Goal: Communication & Community: Answer question/provide support

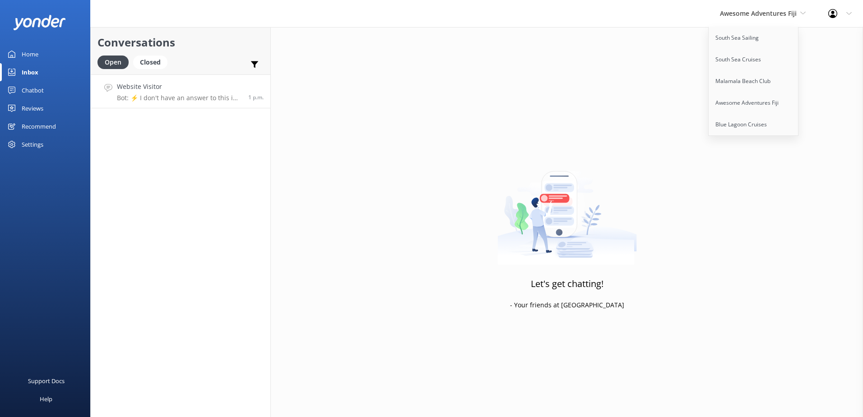
click at [211, 86] on h4 "Website Visitor" at bounding box center [179, 87] width 125 height 10
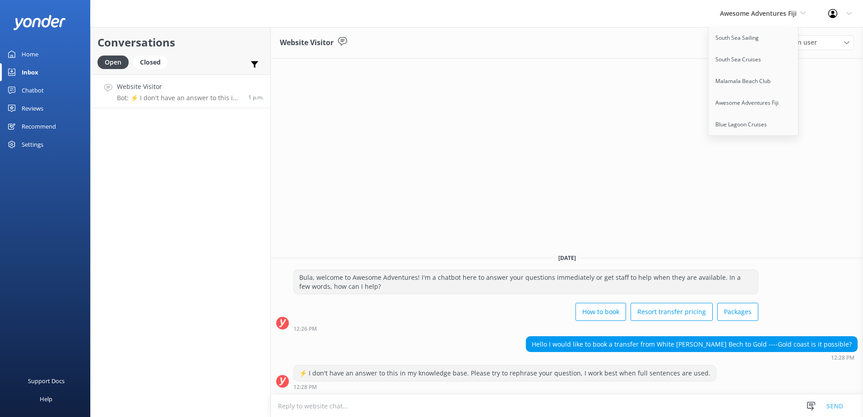
click at [486, 408] on textarea at bounding box center [567, 406] width 592 height 22
type textarea "C"
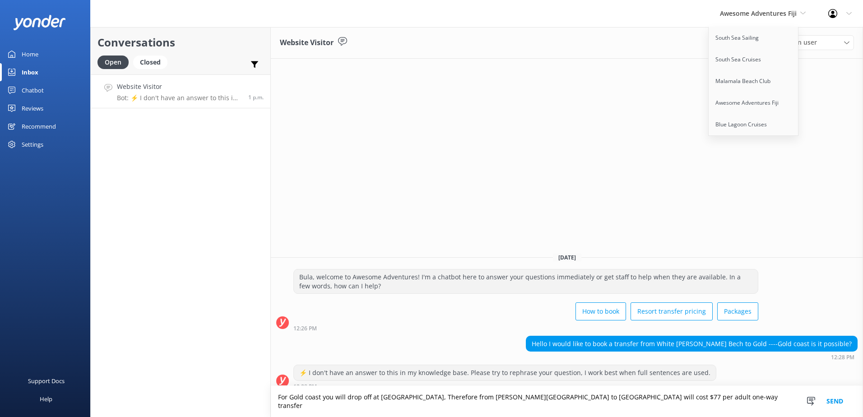
click at [743, 406] on textarea "For Gold coast you will drop off at [GEOGRAPHIC_DATA], Therefore from [PERSON_N…" at bounding box center [567, 401] width 592 height 31
type textarea "For Gold coast you will drop off at [GEOGRAPHIC_DATA], Therefore from [PERSON_N…"
click at [838, 407] on button "Send" at bounding box center [835, 401] width 34 height 31
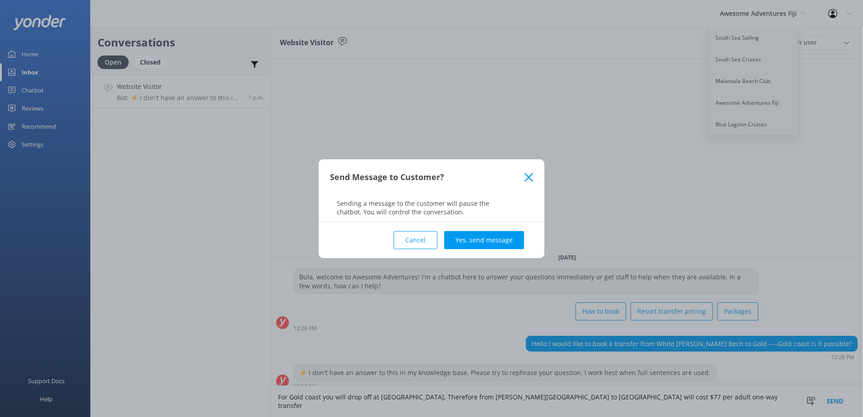
click at [498, 250] on div "Cancel Yes, send message" at bounding box center [431, 240] width 203 height 36
click at [500, 243] on button "Yes, send message" at bounding box center [484, 240] width 80 height 18
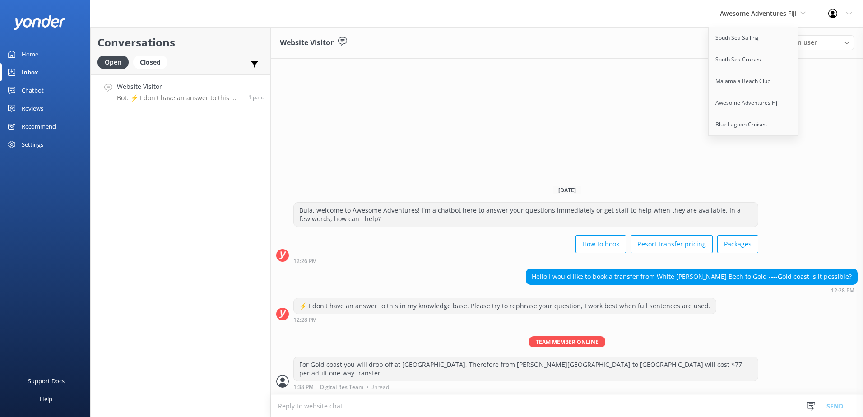
drag, startPoint x: 551, startPoint y: 310, endPoint x: 620, endPoint y: 241, distance: 97.3
click at [551, 310] on div "⚡ I don't have an answer to this in my knowledge base. Please try to rephrase y…" at bounding box center [505, 305] width 422 height 15
drag, startPoint x: 785, startPoint y: 7, endPoint x: 794, endPoint y: 17, distance: 13.4
click at [785, 7] on div "Awesome Adventures Fiji South Sea Sailing South Sea Cruises Malamala Beach Club…" at bounding box center [762, 13] width 108 height 27
click at [769, 41] on use at bounding box center [766, 41] width 9 height 7
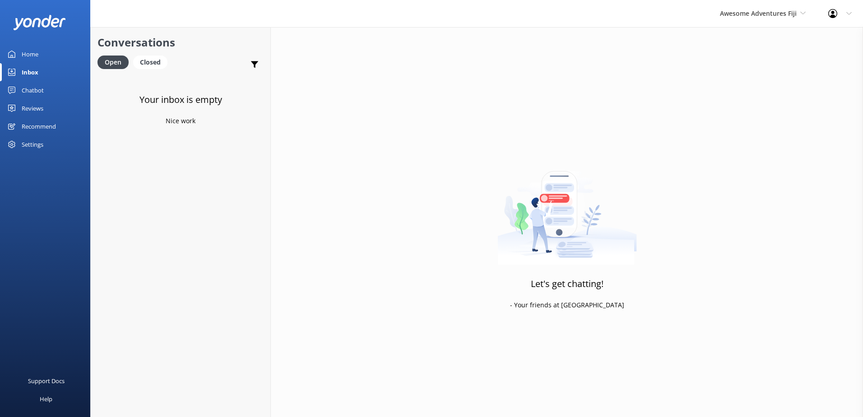
click at [53, 92] on link "Chatbot" at bounding box center [45, 90] width 90 height 18
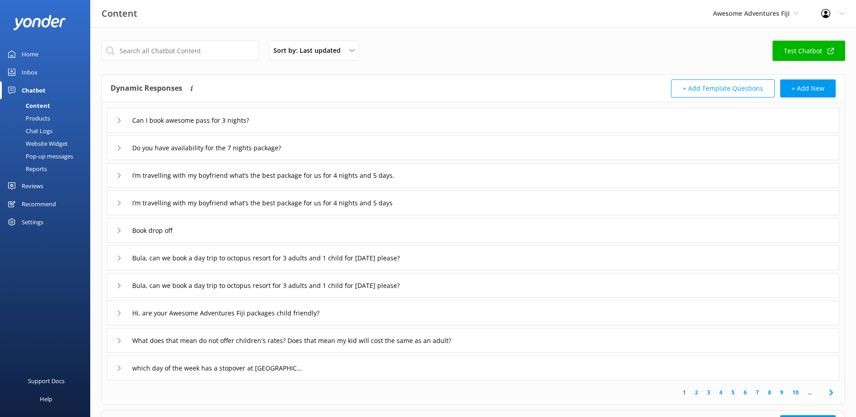
click at [44, 72] on link "Inbox" at bounding box center [45, 72] width 90 height 18
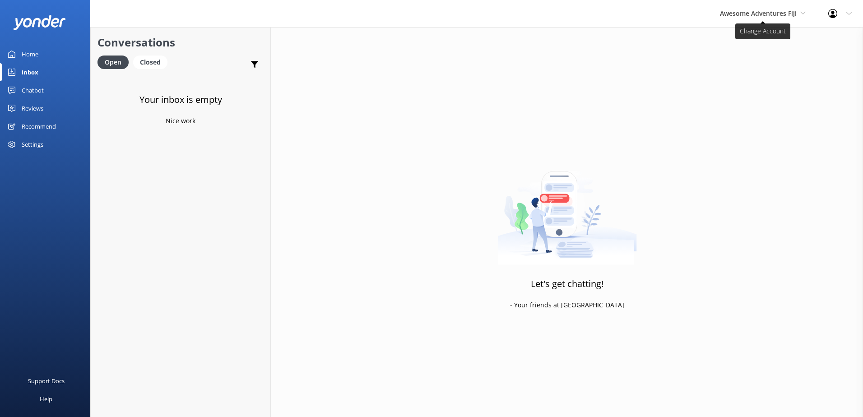
drag, startPoint x: 759, startPoint y: 13, endPoint x: 759, endPoint y: 18, distance: 5.0
click at [759, 13] on span "Awesome Adventures Fiji" at bounding box center [758, 13] width 77 height 9
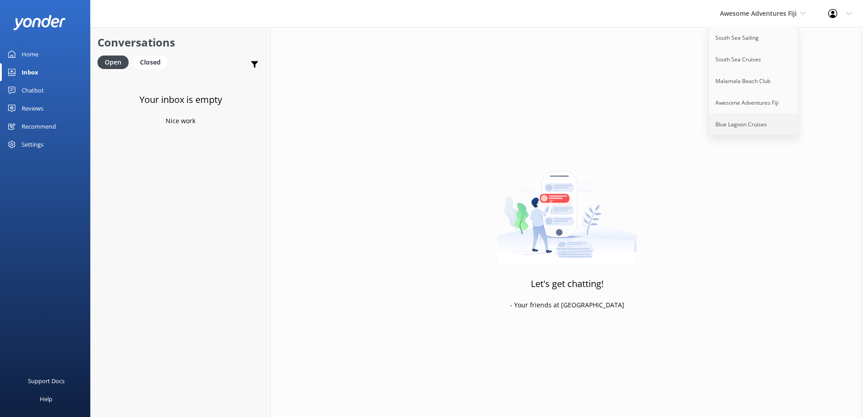
click at [737, 117] on link "Blue Lagoon Cruises" at bounding box center [753, 125] width 90 height 22
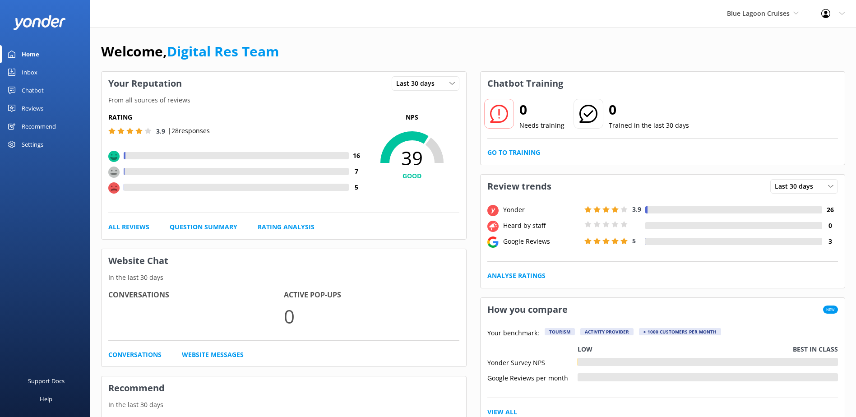
click at [35, 74] on div "Inbox" at bounding box center [30, 72] width 16 height 18
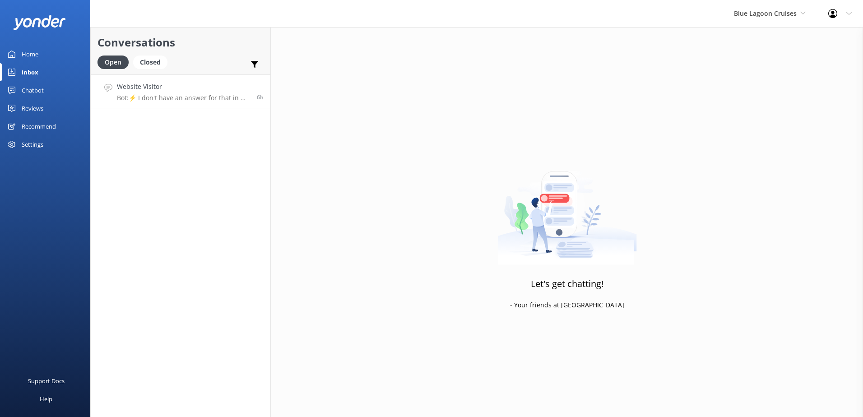
click at [137, 103] on link "Website Visitor Bot: ⚡ I don't have an answer for that in my knowledge base. Pl…" at bounding box center [181, 91] width 180 height 34
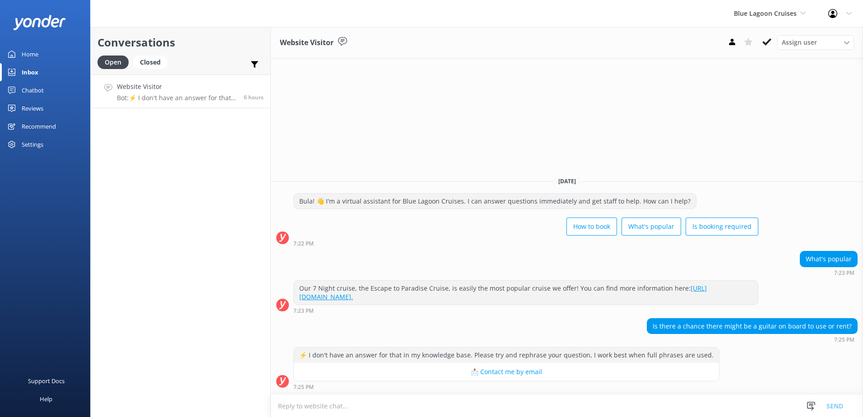
click at [361, 403] on textarea at bounding box center [567, 406] width 592 height 22
type textarea "There are no instruments provided on board the blue lagoon cruises."
click at [845, 404] on button "Send" at bounding box center [835, 405] width 34 height 23
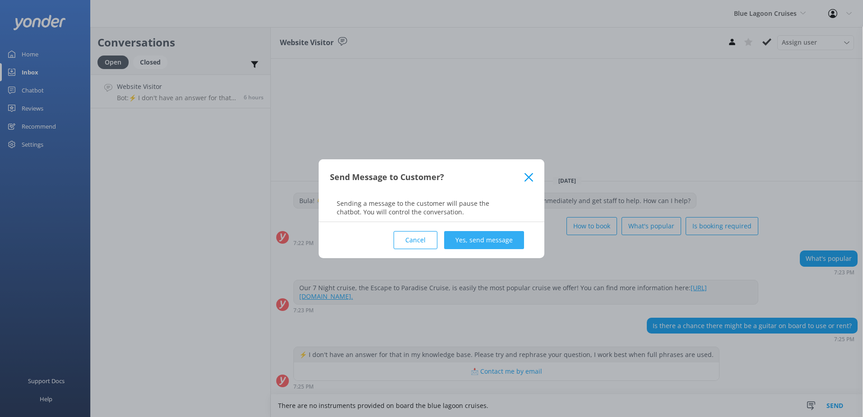
click at [497, 238] on button "Yes, send message" at bounding box center [484, 240] width 80 height 18
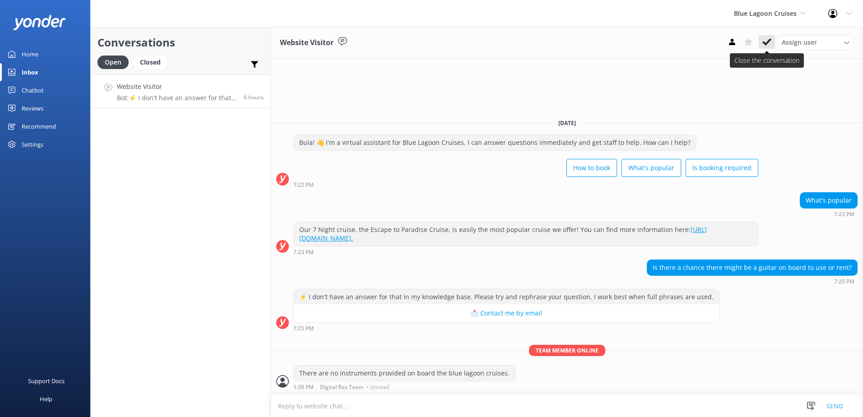
click at [767, 38] on icon at bounding box center [766, 41] width 9 height 9
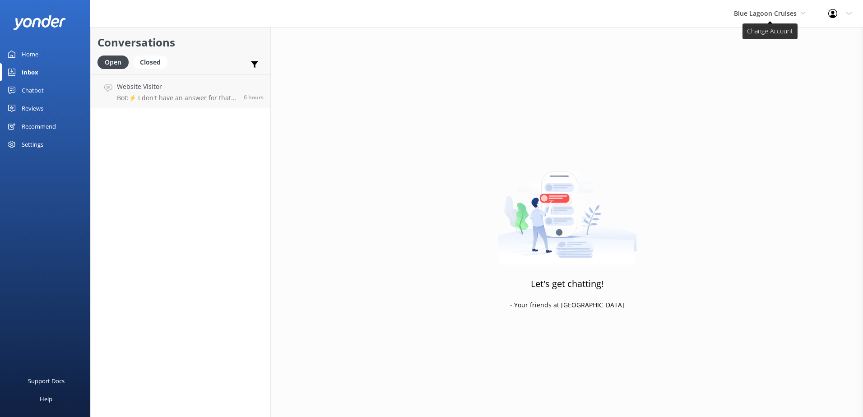
click at [785, 15] on span "Blue Lagoon Cruises" at bounding box center [765, 13] width 63 height 9
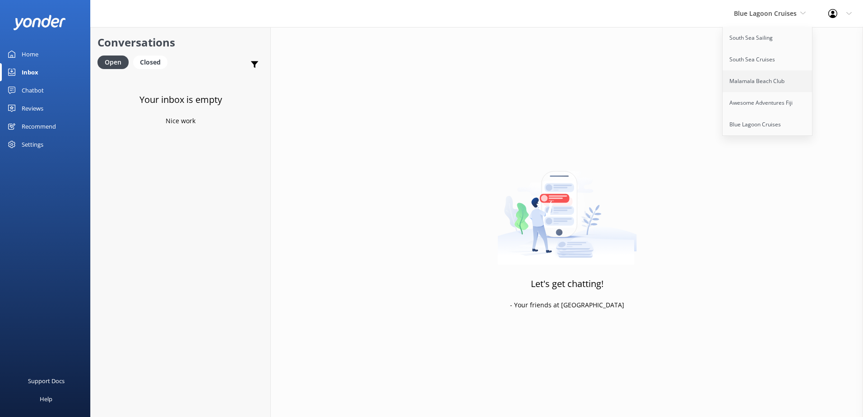
click at [772, 79] on link "Malamala Beach Club" at bounding box center [767, 81] width 90 height 22
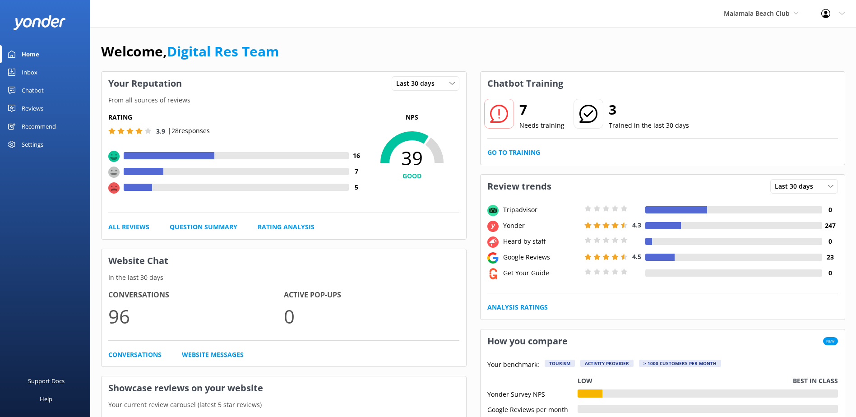
click at [48, 75] on link "Inbox" at bounding box center [45, 72] width 90 height 18
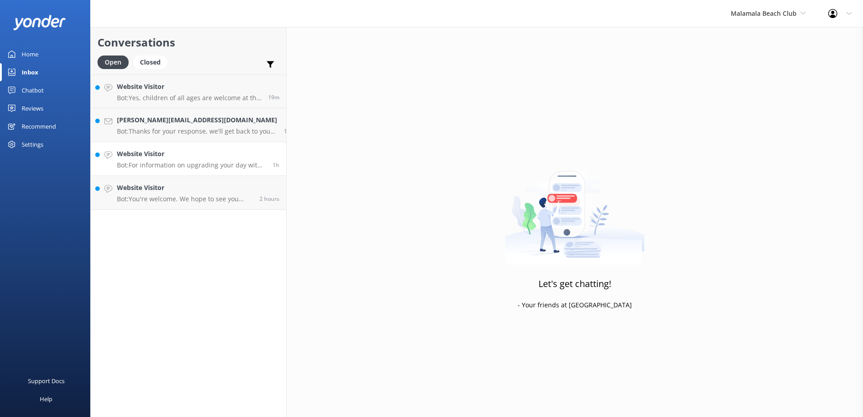
click at [166, 171] on link "Website Visitor Bot: For information on upgrading your day with poolside day be…" at bounding box center [188, 159] width 195 height 34
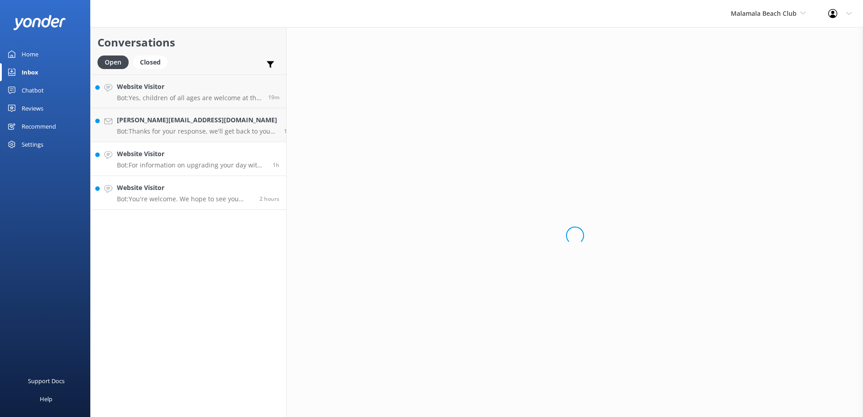
click at [176, 189] on h4 "Website Visitor" at bounding box center [185, 188] width 136 height 10
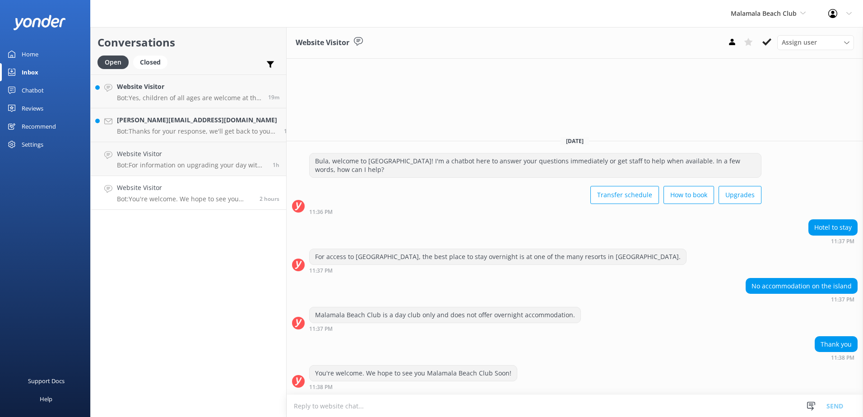
click at [183, 192] on h4 "Website Visitor" at bounding box center [185, 188] width 136 height 10
click at [763, 41] on icon at bounding box center [766, 41] width 9 height 9
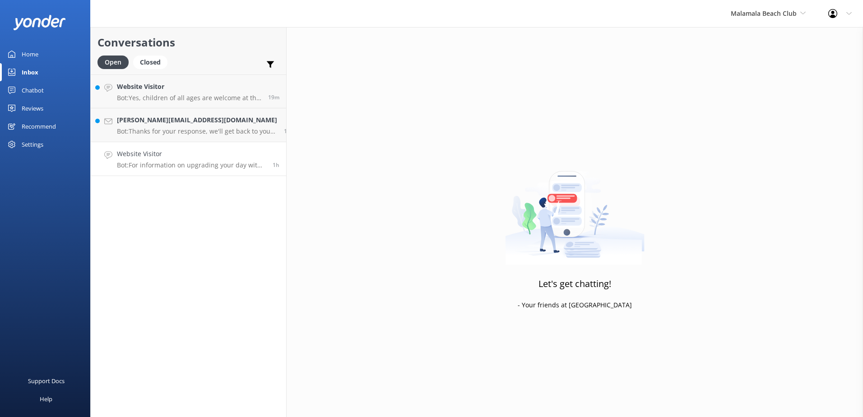
click at [181, 164] on p "Bot: For information on upgrading your day with poolside day beds and cabanas a…" at bounding box center [191, 165] width 149 height 8
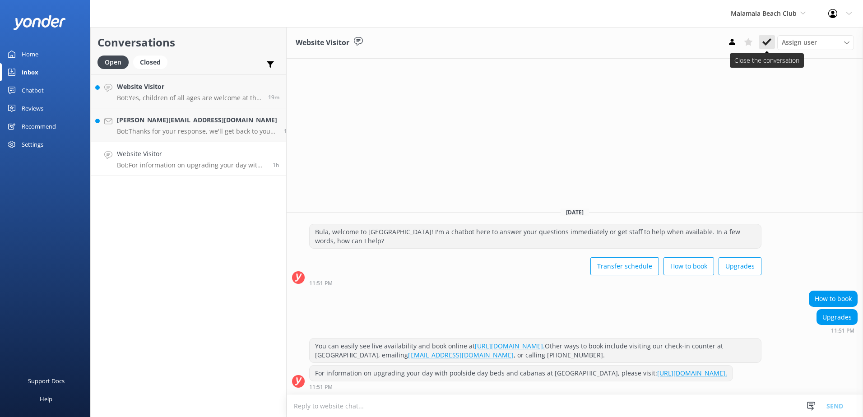
click at [766, 40] on icon at bounding box center [766, 41] width 9 height 9
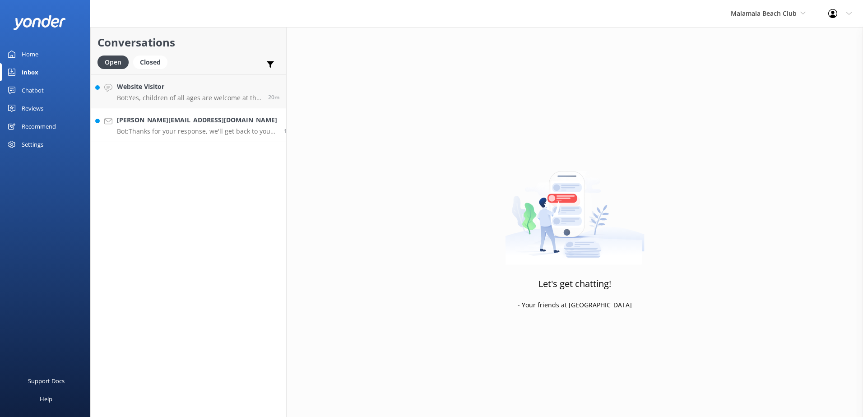
click at [176, 125] on h4 "[PERSON_NAME][EMAIL_ADDRESS][DOMAIN_NAME]" at bounding box center [197, 120] width 160 height 10
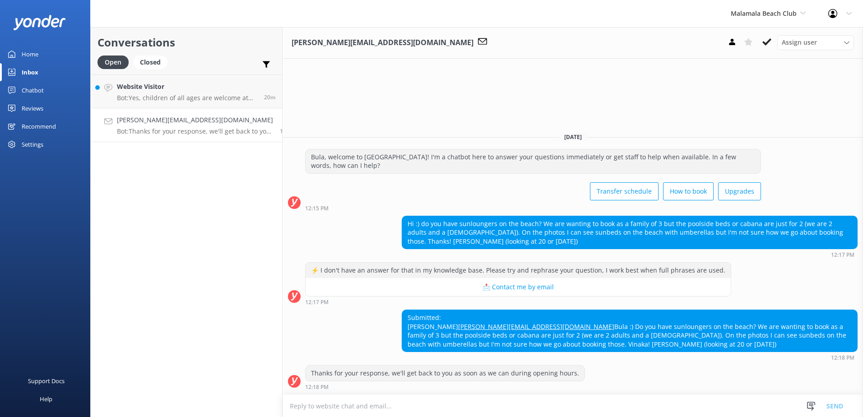
click at [585, 401] on textarea at bounding box center [572, 406] width 580 height 22
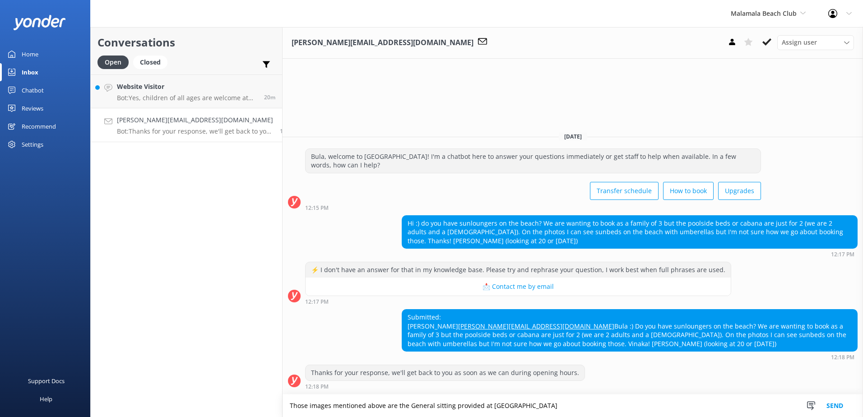
click at [630, 404] on textarea "Those images mentioned above are the General sitting provided at [GEOGRAPHIC_DA…" at bounding box center [572, 405] width 580 height 23
type textarea "Those images mentioned above are the General sitting provided at [GEOGRAPHIC_DA…"
click at [834, 403] on button "Send" at bounding box center [835, 405] width 34 height 23
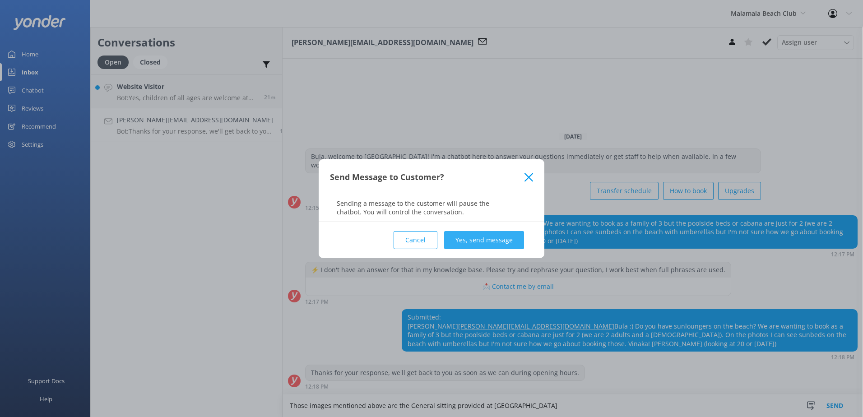
click at [499, 238] on button "Yes, send message" at bounding box center [484, 240] width 80 height 18
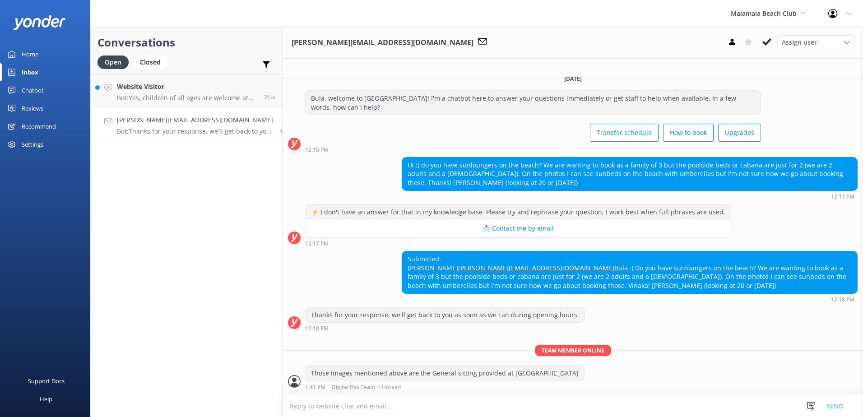
scroll to position [9, 0]
click at [500, 410] on textarea at bounding box center [572, 406] width 580 height 22
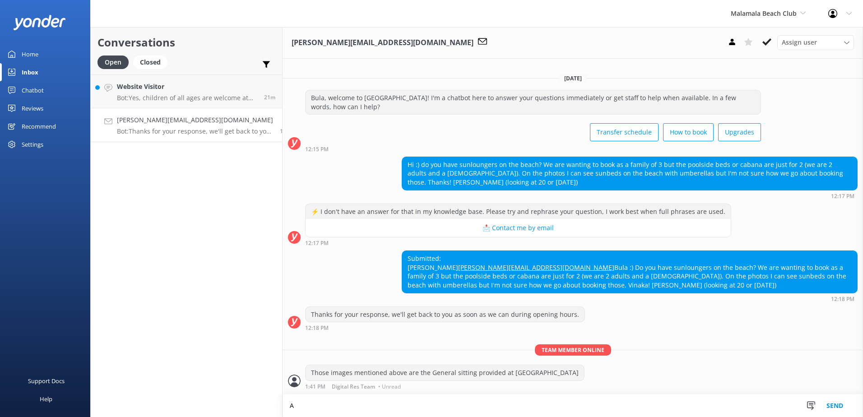
scroll to position [10, 0]
drag, startPoint x: 333, startPoint y: 408, endPoint x: 311, endPoint y: 408, distance: 21.7
click at [311, 408] on textarea "As we only provide Poolside beds and cabanas" at bounding box center [572, 405] width 580 height 23
click at [444, 405] on textarea "As we only offers Poolside beds and cabanas" at bounding box center [572, 405] width 580 height 23
click at [477, 410] on textarea "As we only offer Poolside beds and cabanas for booking" at bounding box center [572, 405] width 580 height 23
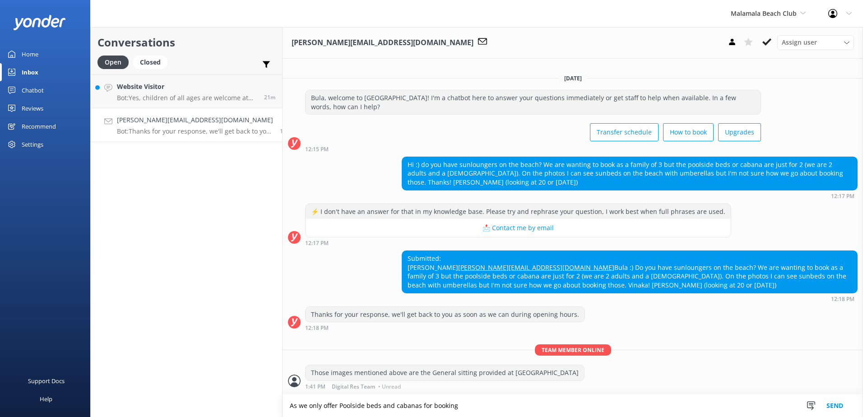
type textarea "As we only offer Poolside beds and cabanas for booking"
click at [828, 402] on button "Send" at bounding box center [835, 405] width 34 height 23
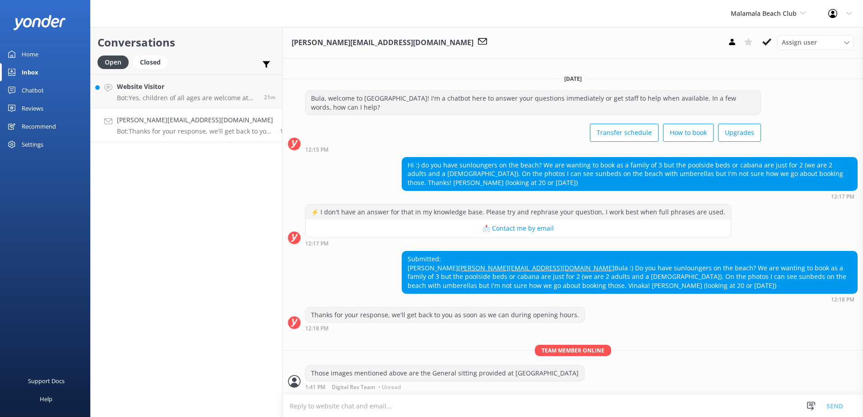
scroll to position [39, 0]
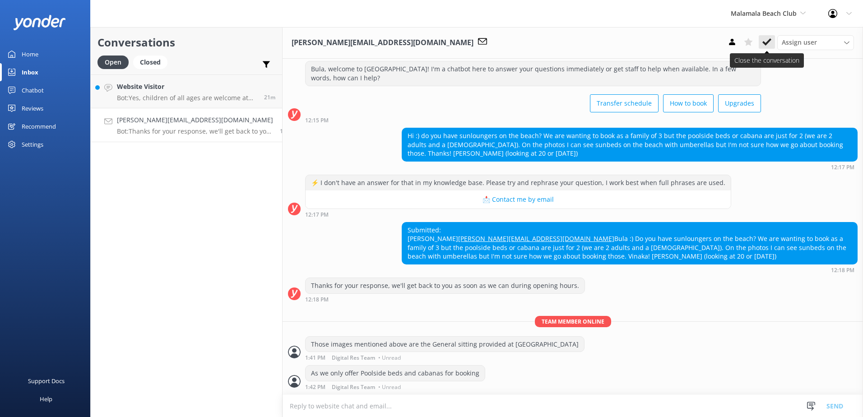
click at [770, 43] on icon at bounding box center [766, 41] width 9 height 9
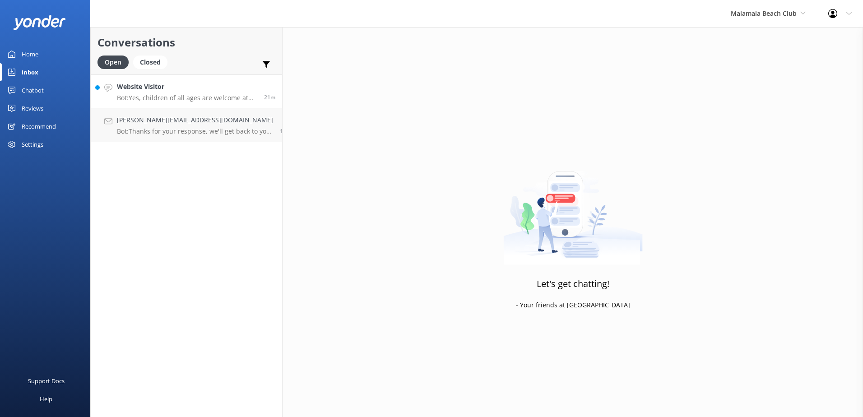
click at [202, 103] on link "Website Visitor Bot: Yes, children of all ages are welcome at the [GEOGRAPHIC_D…" at bounding box center [186, 91] width 191 height 34
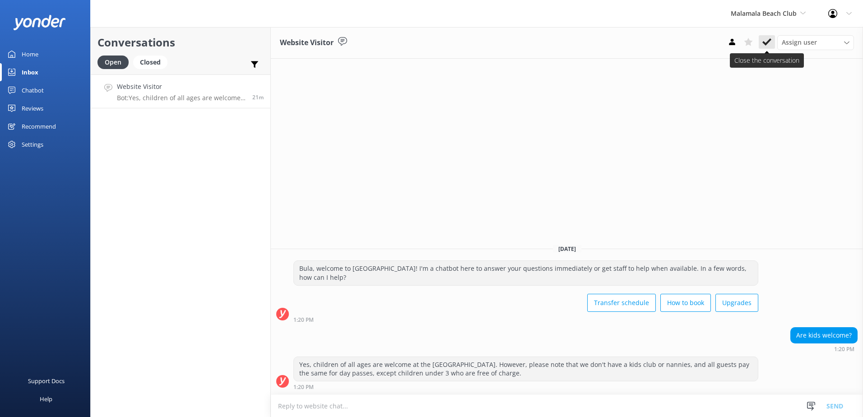
click at [766, 44] on use at bounding box center [766, 41] width 9 height 7
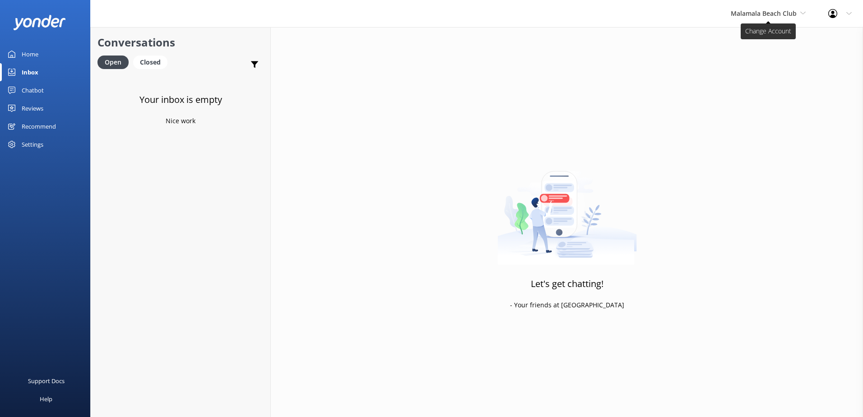
click at [779, 14] on span "Malamala Beach Club" at bounding box center [763, 13] width 66 height 9
click at [765, 36] on link "South Sea Sailing" at bounding box center [764, 38] width 90 height 22
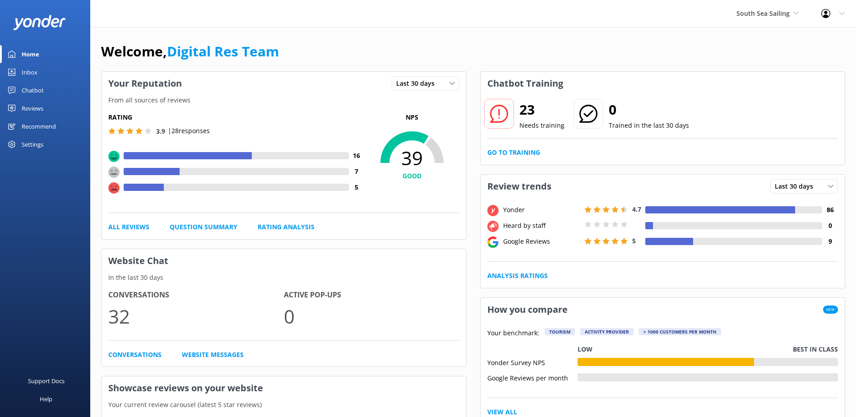
click at [44, 72] on link "Inbox" at bounding box center [45, 72] width 90 height 18
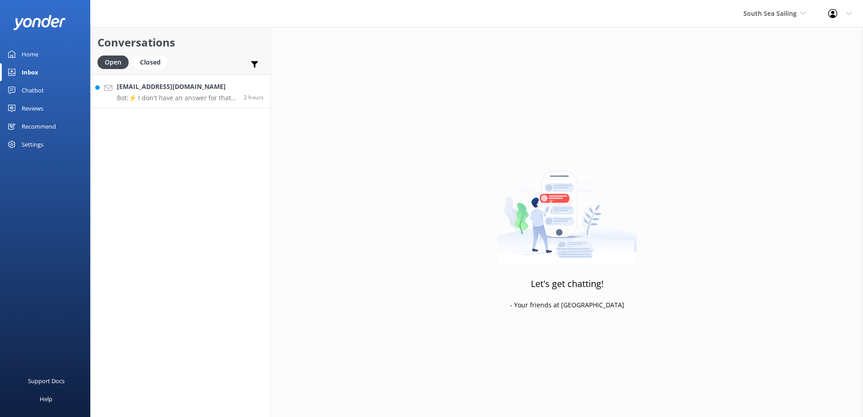
click at [160, 85] on h4 "[EMAIL_ADDRESS][DOMAIN_NAME]" at bounding box center [177, 87] width 120 height 10
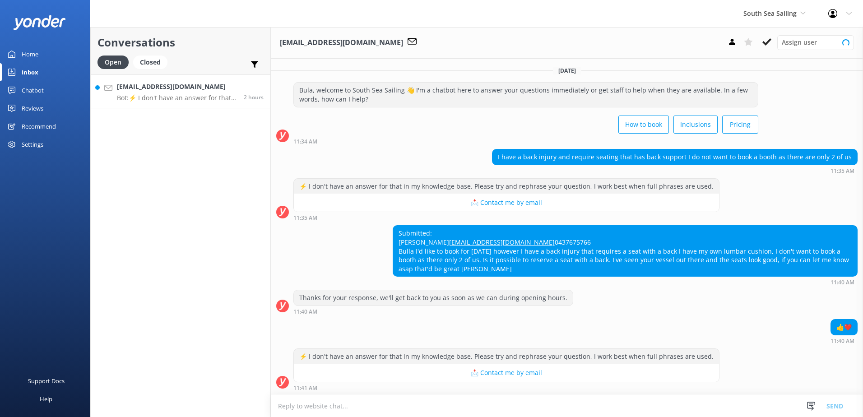
scroll to position [18, 0]
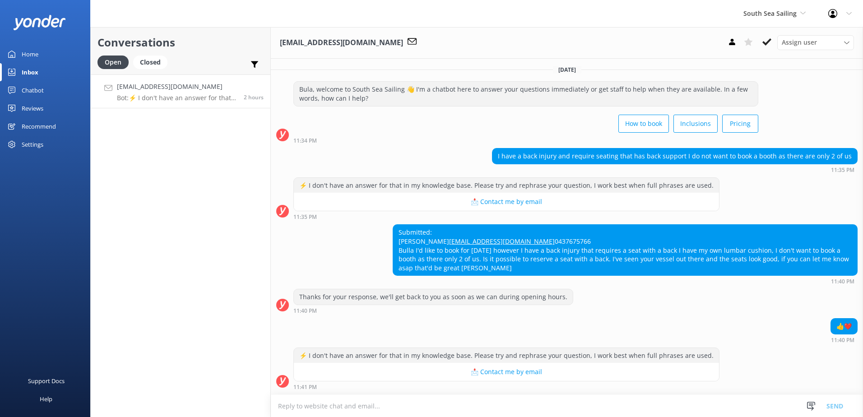
click at [502, 411] on textarea at bounding box center [567, 406] width 592 height 22
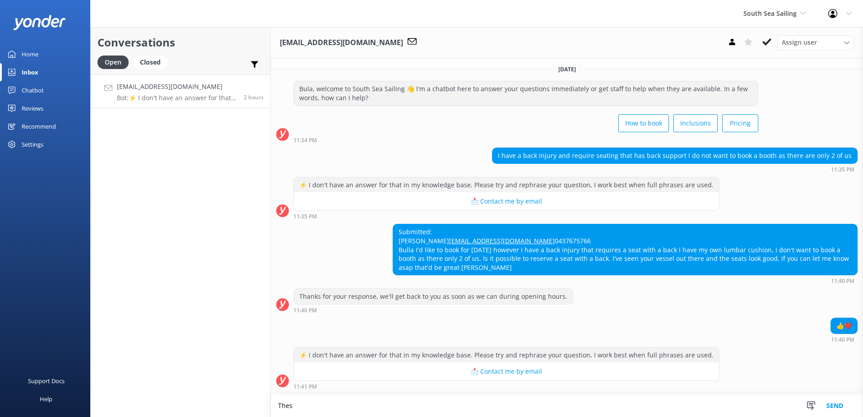
scroll to position [19, 0]
drag, startPoint x: 684, startPoint y: 407, endPoint x: 286, endPoint y: 386, distance: 398.9
click at [286, 386] on div "[EMAIL_ADDRESS][DOMAIN_NAME] Assign user [PERSON_NAME] [PERSON_NAME] Digital Re…" at bounding box center [567, 222] width 592 height 390
click at [677, 408] on textarea "There seats with a back, however this is based on first come first serve basis,…" at bounding box center [567, 405] width 592 height 23
drag, startPoint x: 677, startPoint y: 407, endPoint x: 201, endPoint y: 389, distance: 475.9
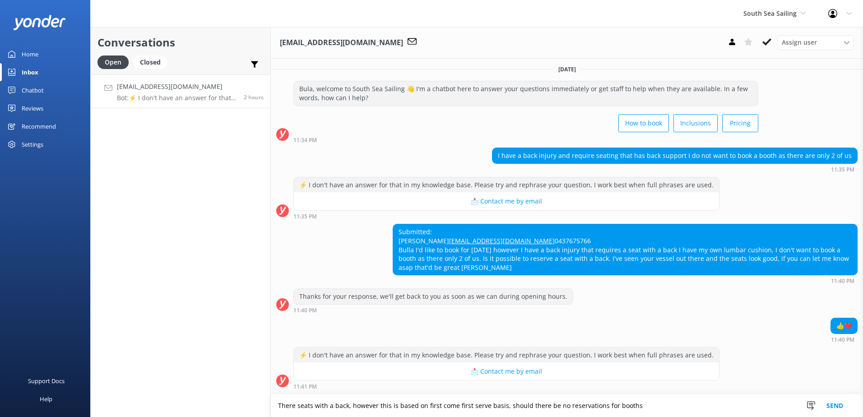
click at [201, 389] on div "Conversations Open Closed Important Assigned to me Unassigned [EMAIL_ADDRESS][D…" at bounding box center [476, 222] width 772 height 390
type textarea "There seats with a back, however this is based on first come first serve basis,…"
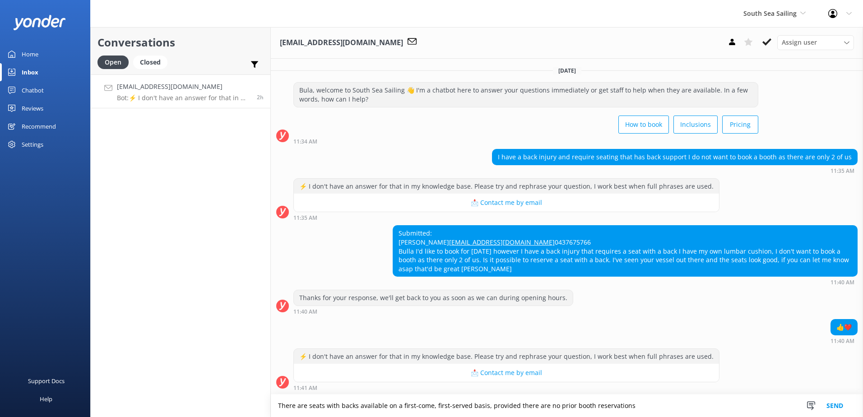
type textarea "There are seats with backs available on a first-come, first-served basis, provi…"
click at [834, 405] on button "Send" at bounding box center [835, 405] width 34 height 23
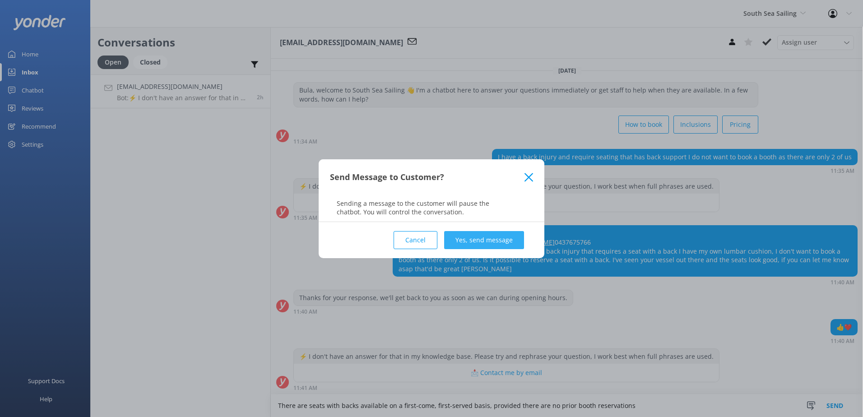
click at [490, 236] on button "Yes, send message" at bounding box center [484, 240] width 80 height 18
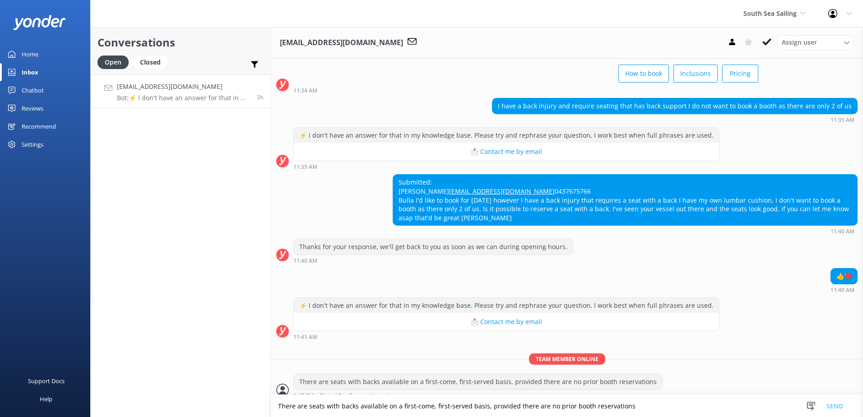
scroll to position [77, 0]
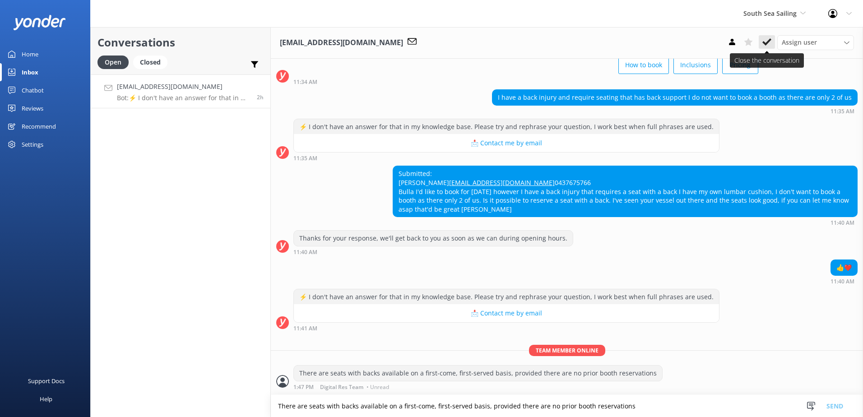
click at [767, 45] on icon at bounding box center [766, 41] width 9 height 9
